Goal: Use online tool/utility: Utilize a website feature to perform a specific function

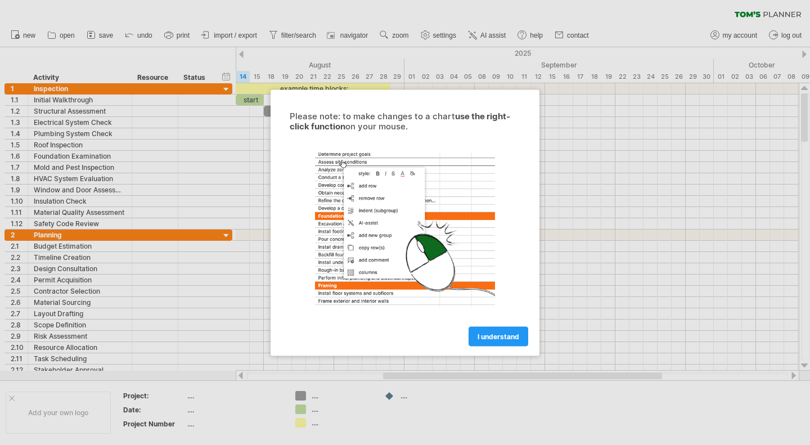
click at [499, 332] on span "I understand" at bounding box center [498, 336] width 42 height 8
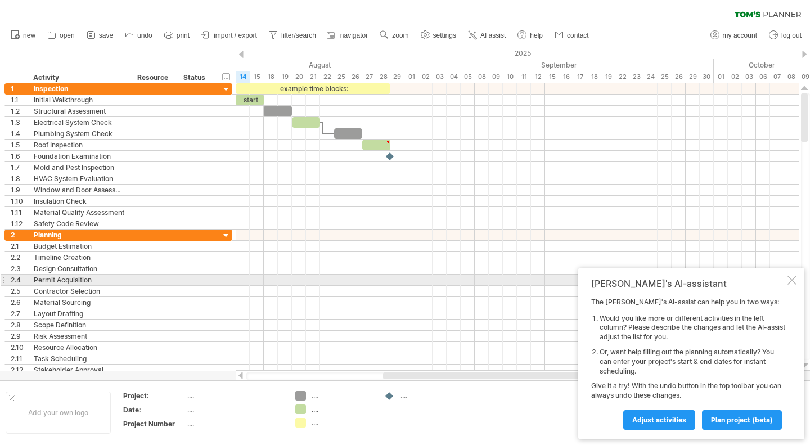
click at [794, 279] on div at bounding box center [791, 280] width 9 height 9
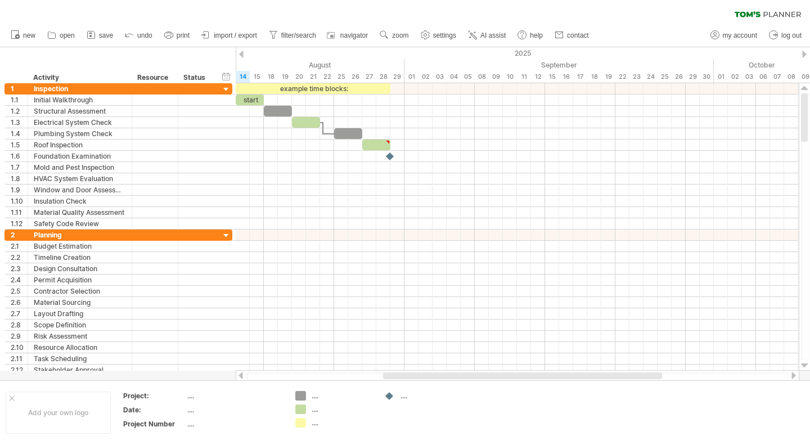
click at [443, 31] on span "settings" at bounding box center [444, 35] width 23 height 8
select select "*"
select select "**"
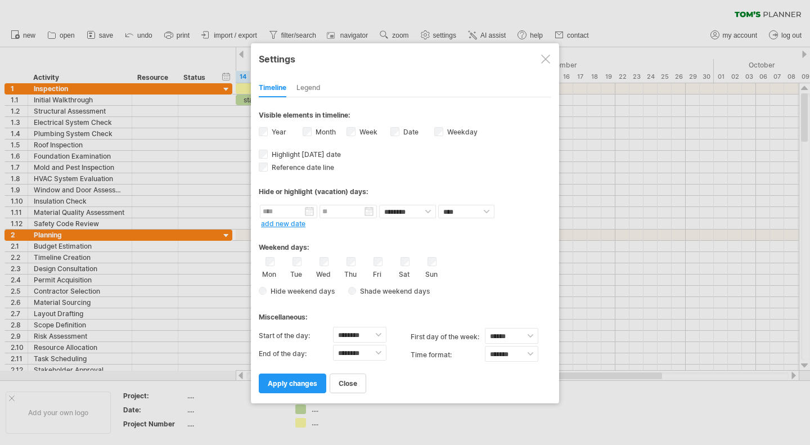
click at [441, 17] on div at bounding box center [405, 222] width 810 height 445
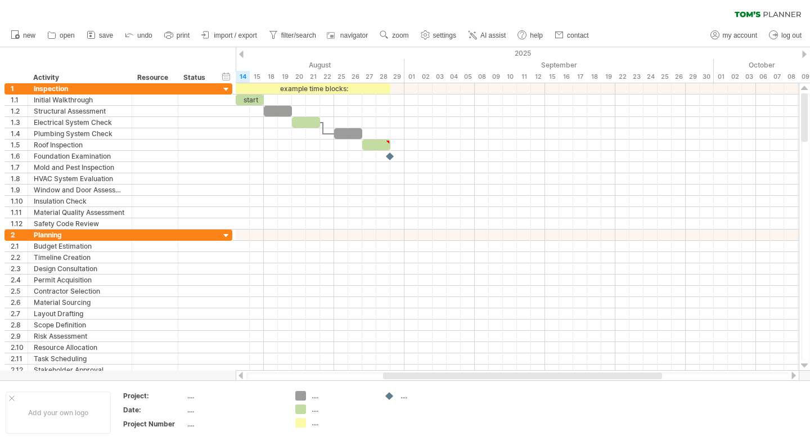
click at [88, 34] on icon at bounding box center [90, 34] width 11 height 11
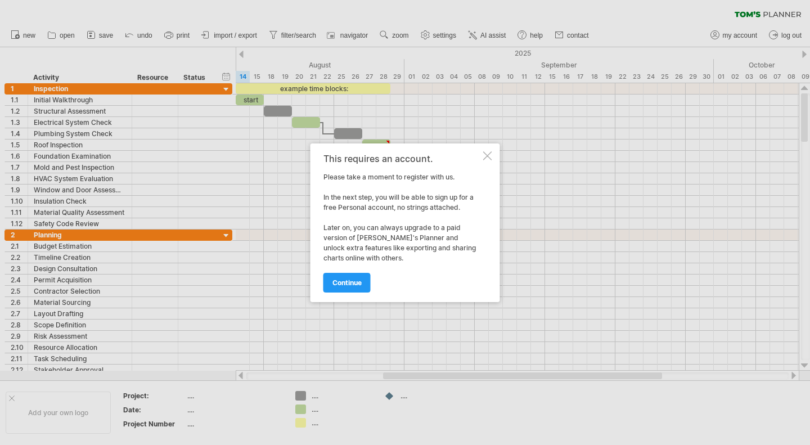
click at [488, 152] on div at bounding box center [487, 155] width 9 height 9
